Goal: Task Accomplishment & Management: Complete application form

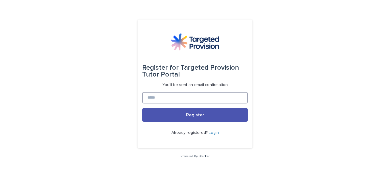
click at [171, 98] on input at bounding box center [195, 97] width 106 height 11
click at [297, 57] on div "Register for Targeted Provision Tutor Portal You'll be sent an email confirmati…" at bounding box center [195, 92] width 390 height 184
click at [170, 97] on input at bounding box center [195, 97] width 106 height 11
type input "**********"
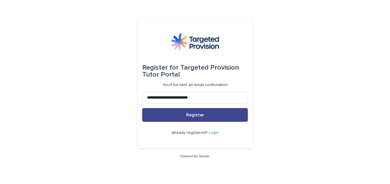
click at [177, 117] on button "Register" at bounding box center [195, 115] width 106 height 14
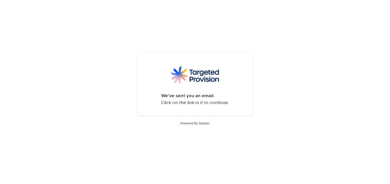
click at [196, 81] on img at bounding box center [195, 74] width 48 height 17
click at [191, 109] on form "We've sent you an email. Click on the link in it to continue." at bounding box center [195, 84] width 106 height 54
click at [212, 92] on form "We've sent you an email. Click on the link in it to continue." at bounding box center [195, 84] width 106 height 54
click at [200, 100] on p "We've sent you an email. Click on the link in it to continue." at bounding box center [195, 99] width 68 height 13
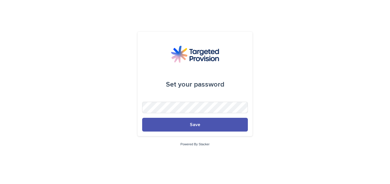
click at [211, 64] on form "Set your password Save" at bounding box center [195, 83] width 106 height 95
click at [202, 134] on div "Set your password Save" at bounding box center [195, 84] width 115 height 105
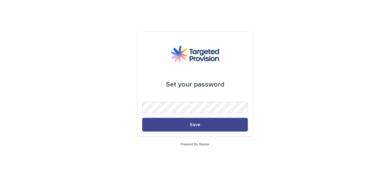
click at [200, 129] on button "Save" at bounding box center [195, 125] width 106 height 14
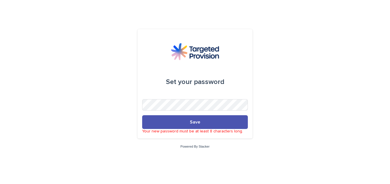
click at [284, 74] on div "Set your password Save Your new password must be at least 8 characters long. Po…" at bounding box center [195, 92] width 390 height 184
click at [225, 96] on form "Set your password Save Your new password must be at least 8 characters long." at bounding box center [195, 84] width 106 height 100
click at [71, 129] on div "Set your password Save Your new password must be at least 8 characters long. Po…" at bounding box center [195, 92] width 390 height 184
click at [119, 133] on div "Set your password Save Your new password must be at least 8 characters long. Po…" at bounding box center [195, 92] width 390 height 184
